Goal: Find specific page/section: Find specific page/section

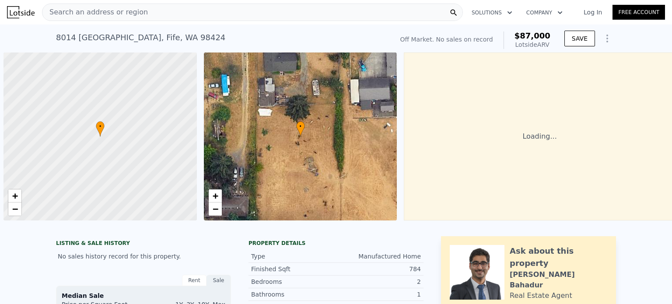
scroll to position [0, 3]
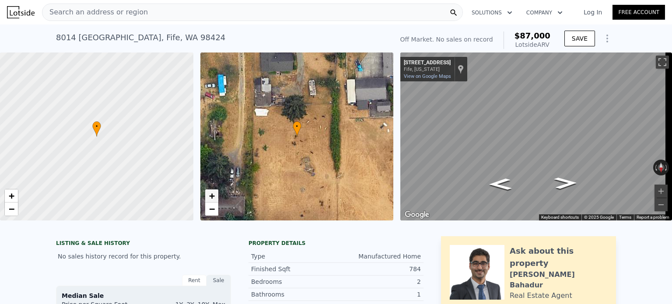
click at [210, 197] on span "+" at bounding box center [212, 195] width 6 height 11
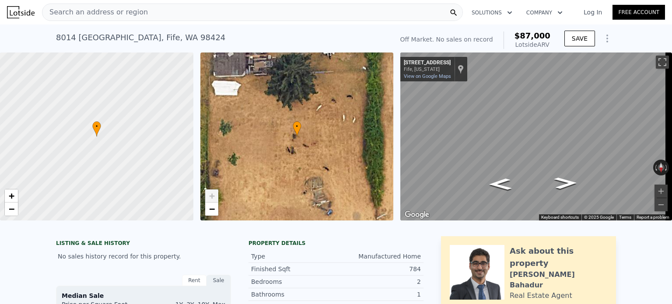
click at [210, 197] on span "+" at bounding box center [212, 195] width 6 height 11
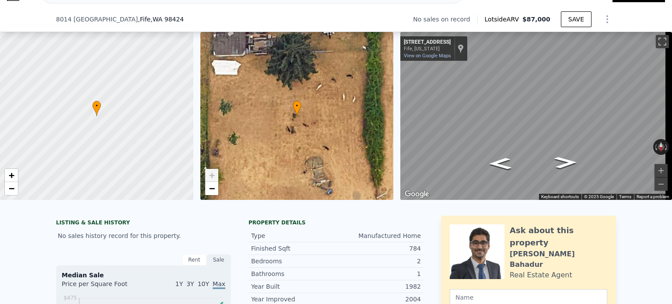
scroll to position [266, 0]
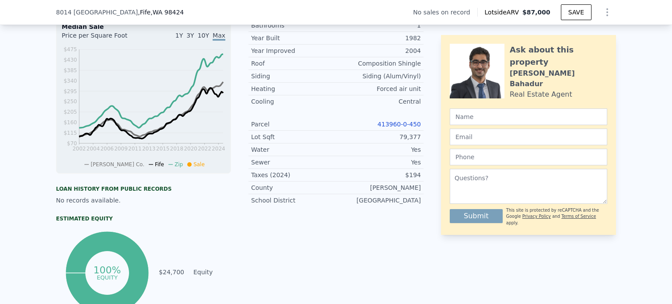
click at [415, 128] on link "413960-0-450" at bounding box center [398, 124] width 43 height 7
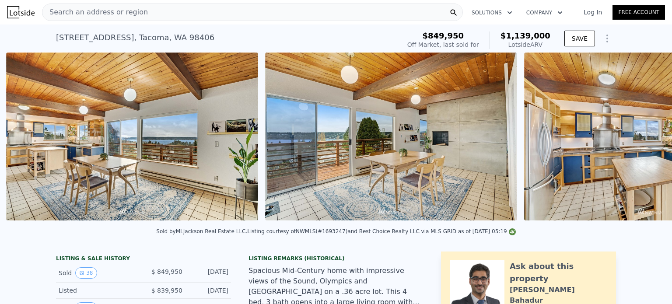
scroll to position [0, 2473]
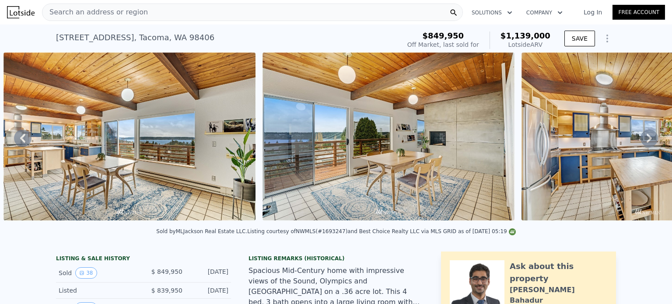
click at [126, 164] on img at bounding box center [129, 136] width 252 height 168
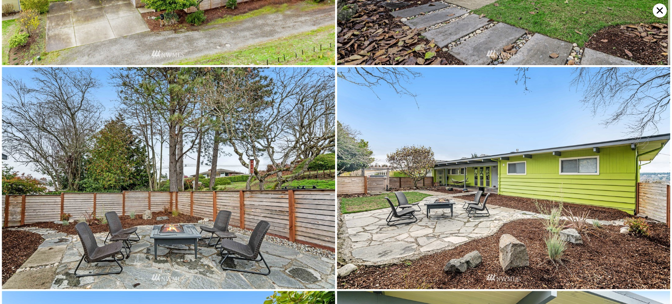
scroll to position [0, 0]
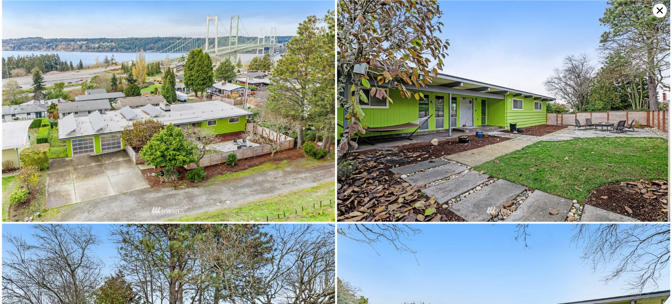
click at [658, 8] on icon at bounding box center [659, 10] width 6 height 6
